Goal: Register for event/course

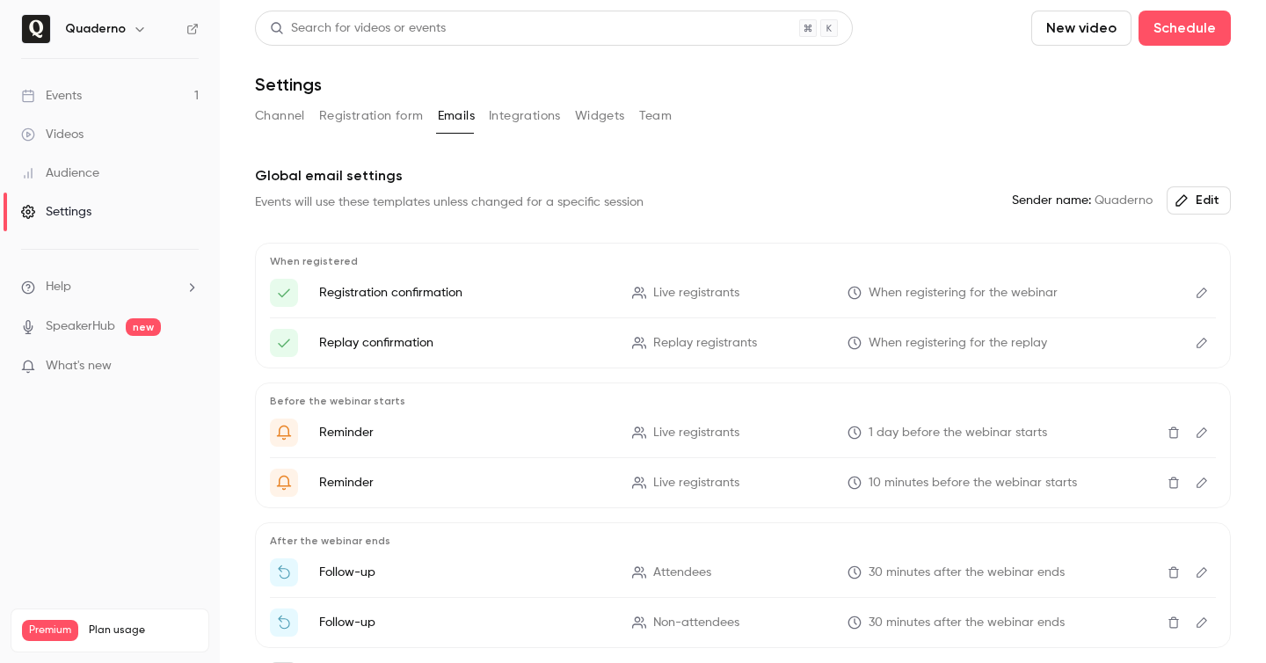
click at [115, 93] on link "Events 1" at bounding box center [110, 95] width 220 height 39
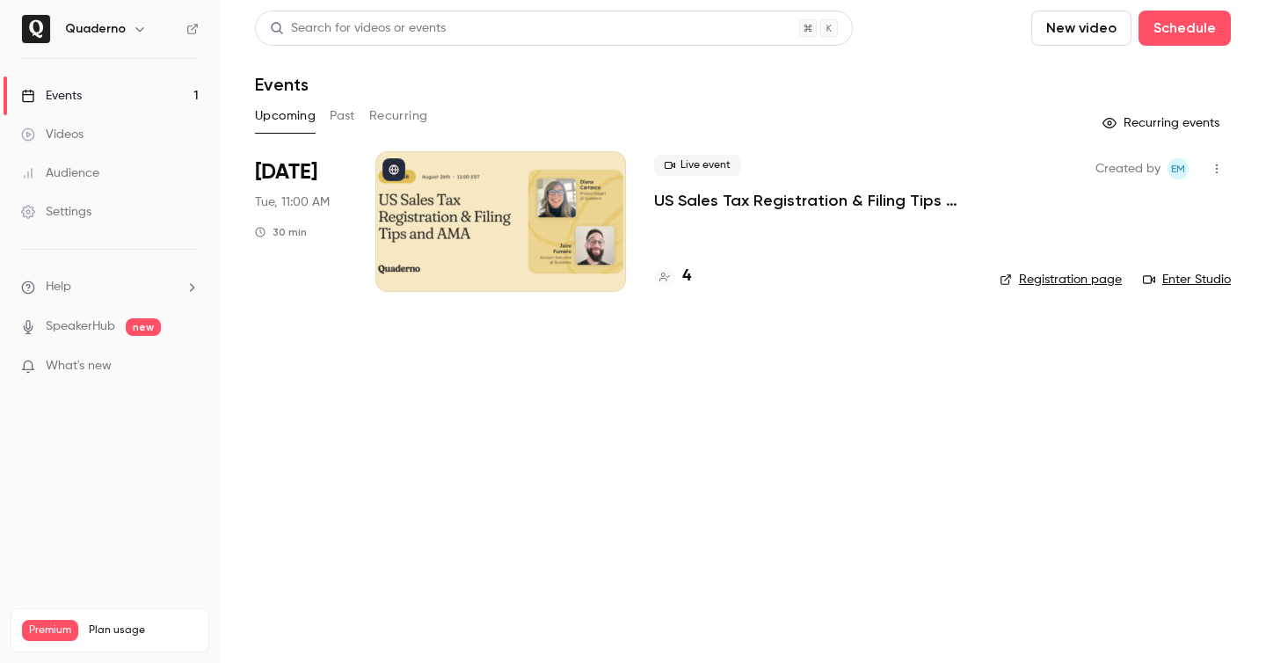
click at [691, 281] on div "4" at bounding box center [812, 277] width 317 height 24
click at [685, 280] on h4 "4" at bounding box center [686, 277] width 9 height 24
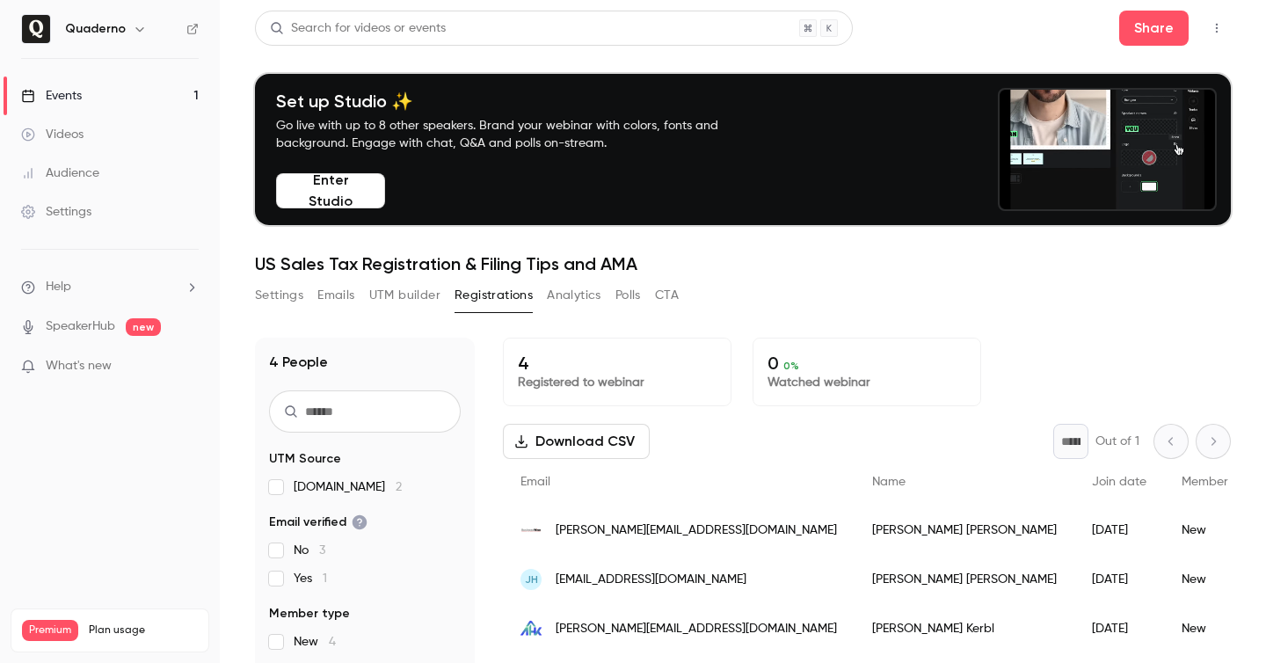
click at [599, 377] on p "Registered to webinar" at bounding box center [617, 383] width 199 height 18
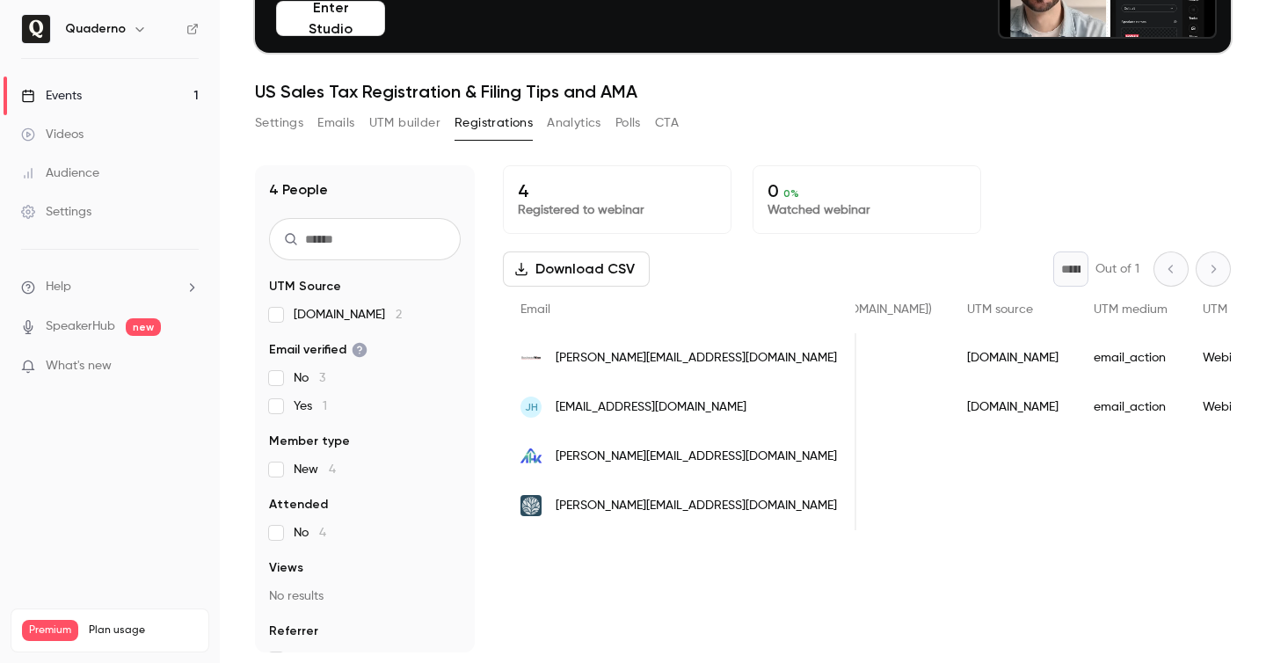
scroll to position [0, 1177]
